Goal: Information Seeking & Learning: Learn about a topic

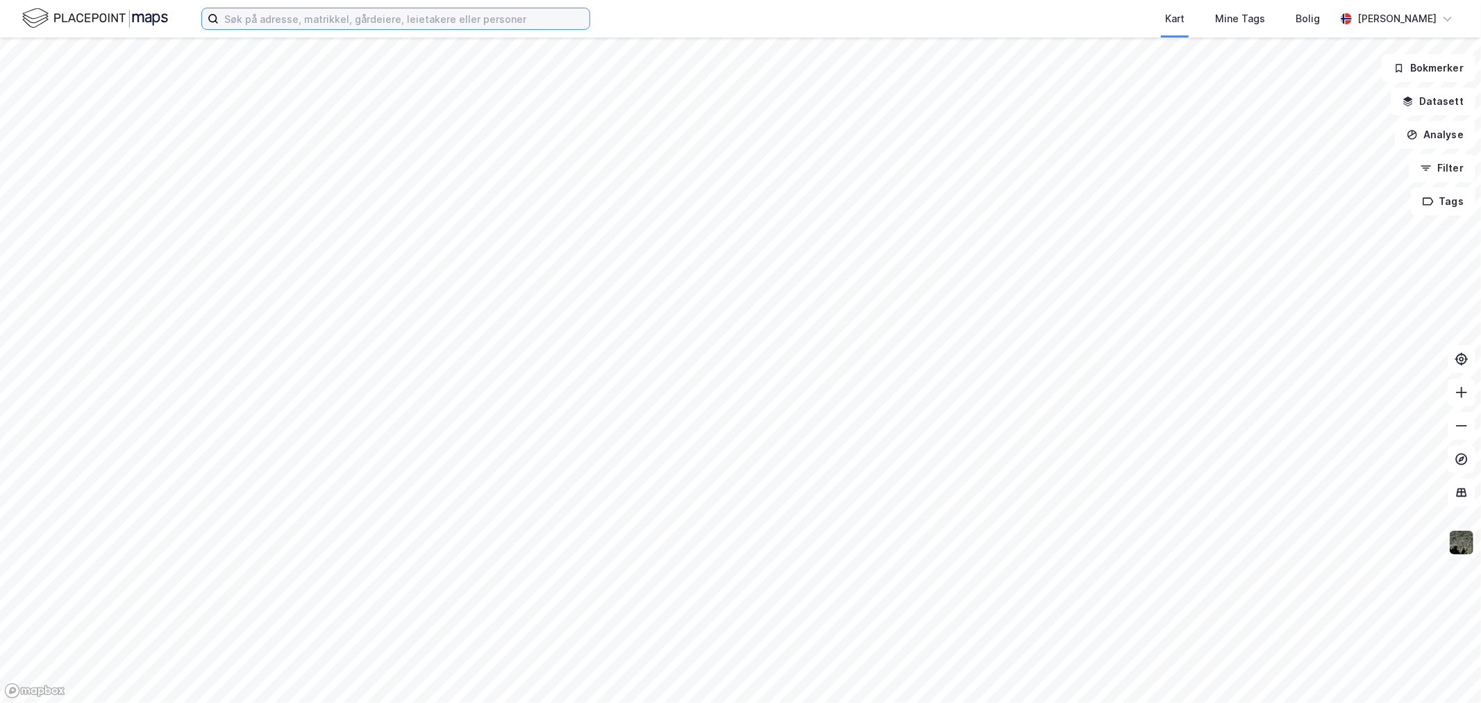
drag, startPoint x: 330, startPoint y: 15, endPoint x: 322, endPoint y: 2, distance: 14.6
click at [328, 11] on input at bounding box center [404, 18] width 371 height 21
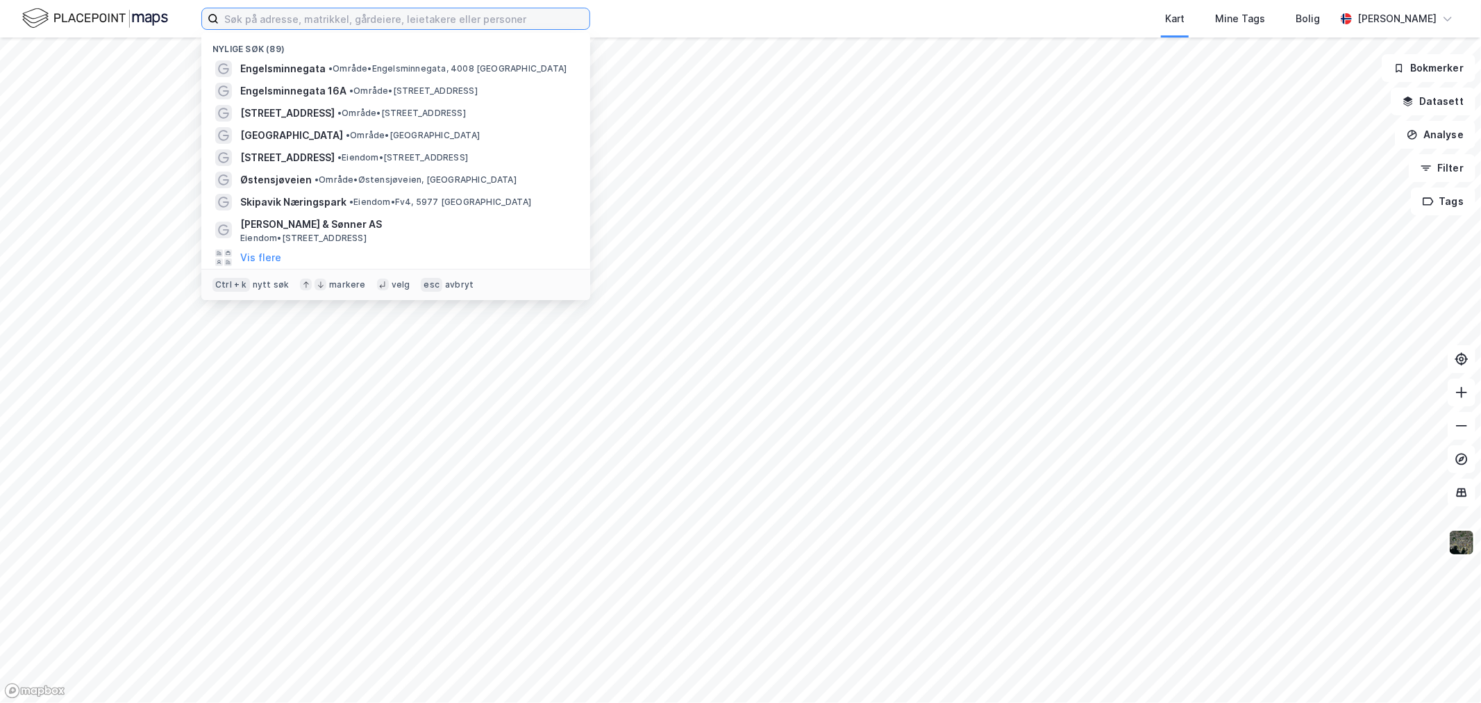
click at [260, 22] on input at bounding box center [404, 18] width 371 height 21
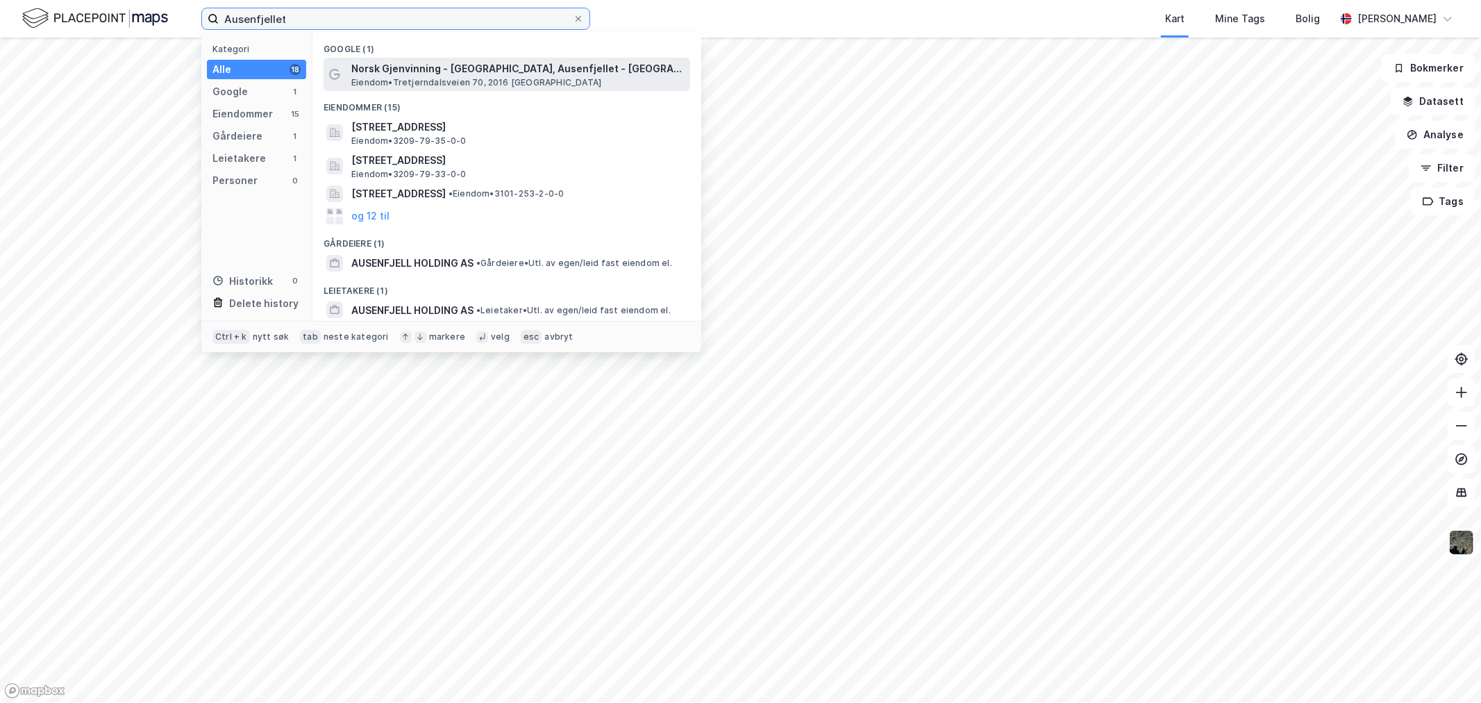
type input "Ausenfjellet"
click at [487, 85] on span "[PERSON_NAME] 70, 2016 [GEOGRAPHIC_DATA]" at bounding box center [476, 82] width 250 height 11
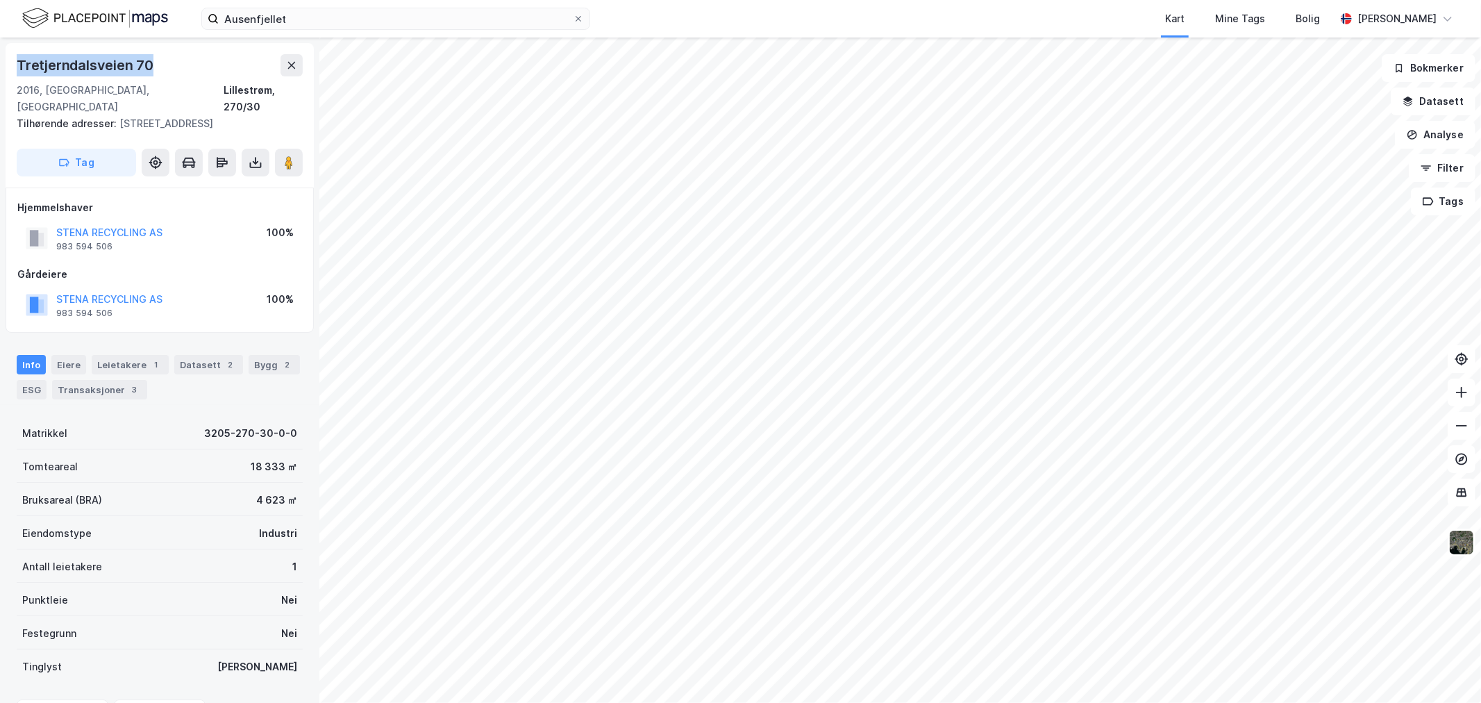
drag, startPoint x: 42, startPoint y: 63, endPoint x: 177, endPoint y: 62, distance: 134.7
click at [177, 62] on div "Tretjerndalsveien 70 2016, [STREET_ADDRESS], 270/30 Tilhørende adresser: [STREE…" at bounding box center [160, 115] width 308 height 144
copy div "Tretjerndalsveien 70"
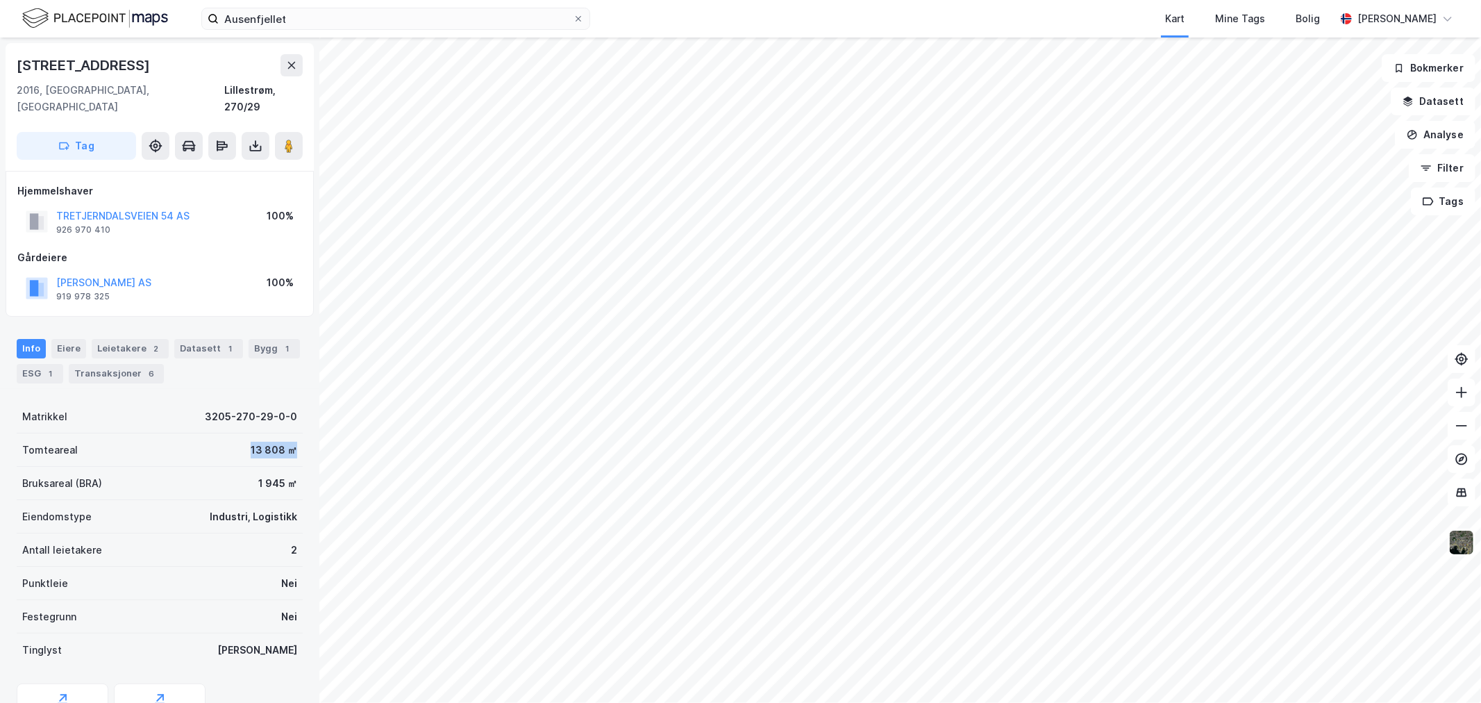
drag, startPoint x: 225, startPoint y: 428, endPoint x: 285, endPoint y: 434, distance: 60.0
click at [285, 434] on div "Tomteareal 13 808 ㎡" at bounding box center [160, 449] width 286 height 33
drag, startPoint x: 208, startPoint y: 455, endPoint x: 296, endPoint y: 459, distance: 87.6
click at [296, 459] on div "Tretjerndalsveien 54 2016, [GEOGRAPHIC_DATA], [GEOGRAPHIC_DATA], 270/29 Tag Hje…" at bounding box center [159, 369] width 319 height 665
drag, startPoint x: 199, startPoint y: 598, endPoint x: 288, endPoint y: 600, distance: 88.9
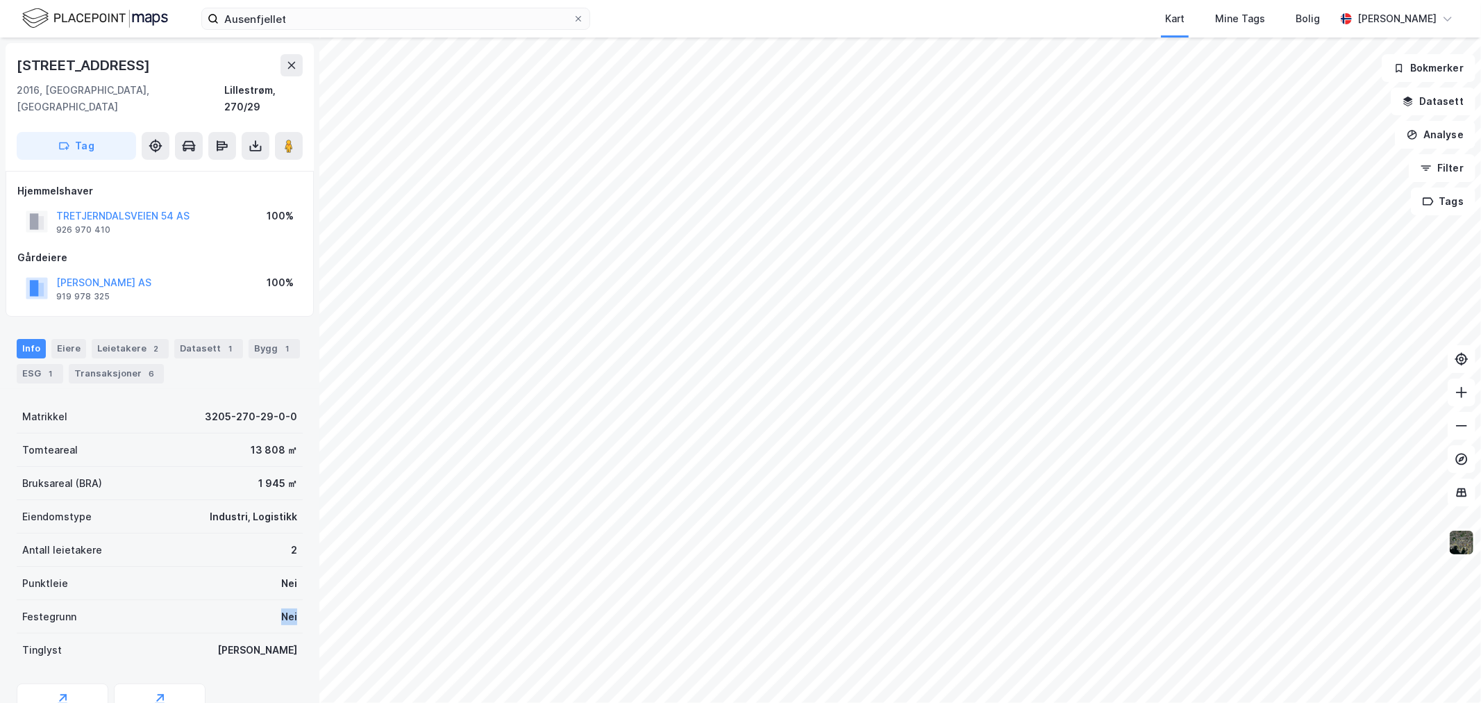
click at [288, 600] on div "Festegrunn Nei" at bounding box center [160, 616] width 286 height 33
drag, startPoint x: 170, startPoint y: 67, endPoint x: 0, endPoint y: 65, distance: 170.1
click at [0, 65] on div "Tretjerndalsveien 54 2016, [GEOGRAPHIC_DATA], [GEOGRAPHIC_DATA], 270/29 Tag Hje…" at bounding box center [159, 369] width 319 height 665
copy div "[STREET_ADDRESS]"
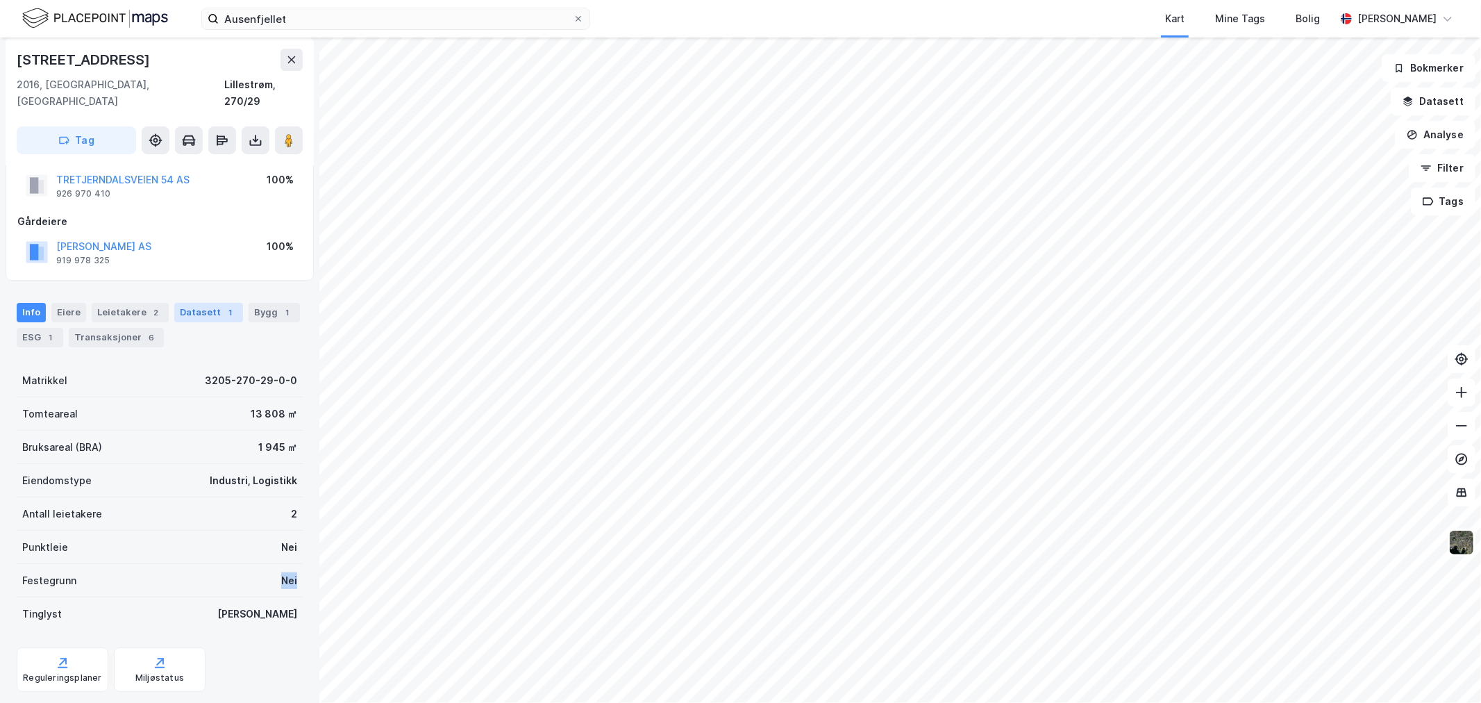
scroll to position [53, 0]
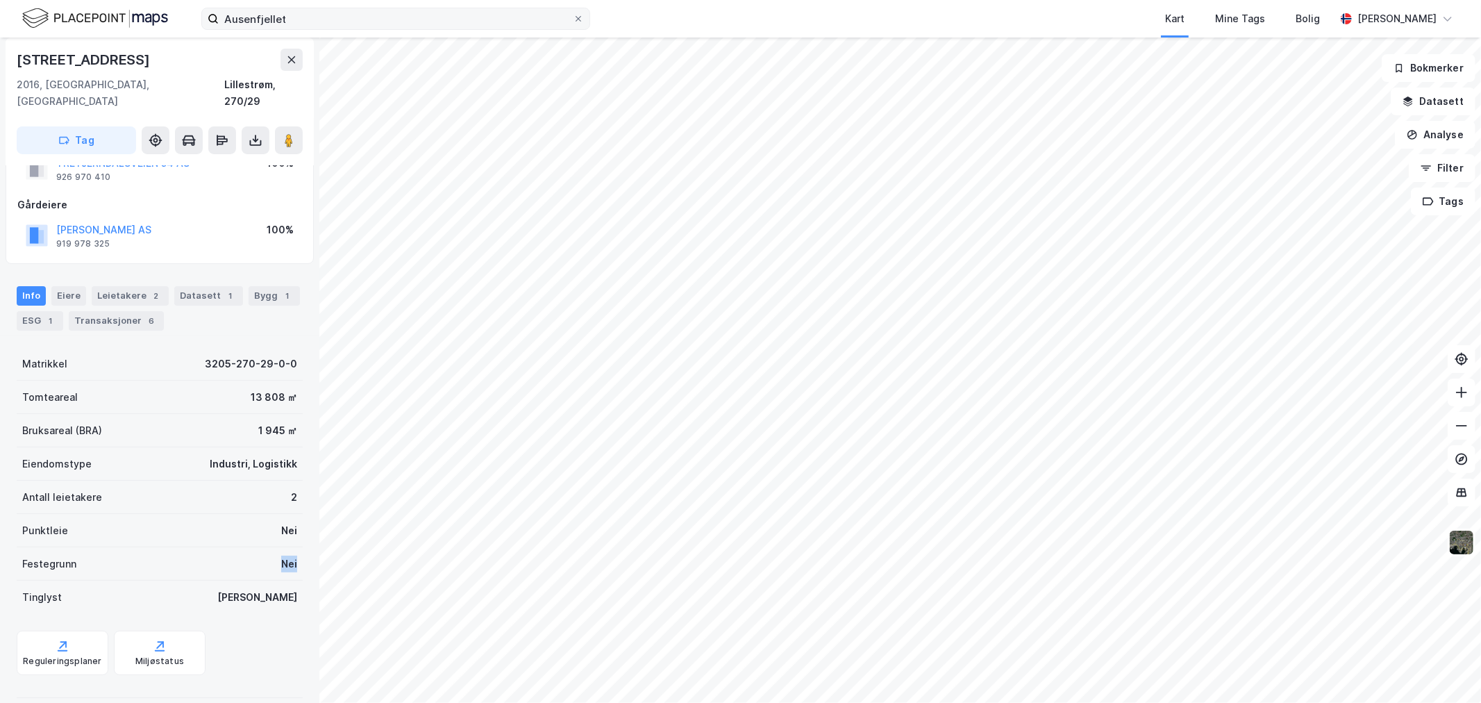
scroll to position [53, 0]
